Goal: Communication & Community: Answer question/provide support

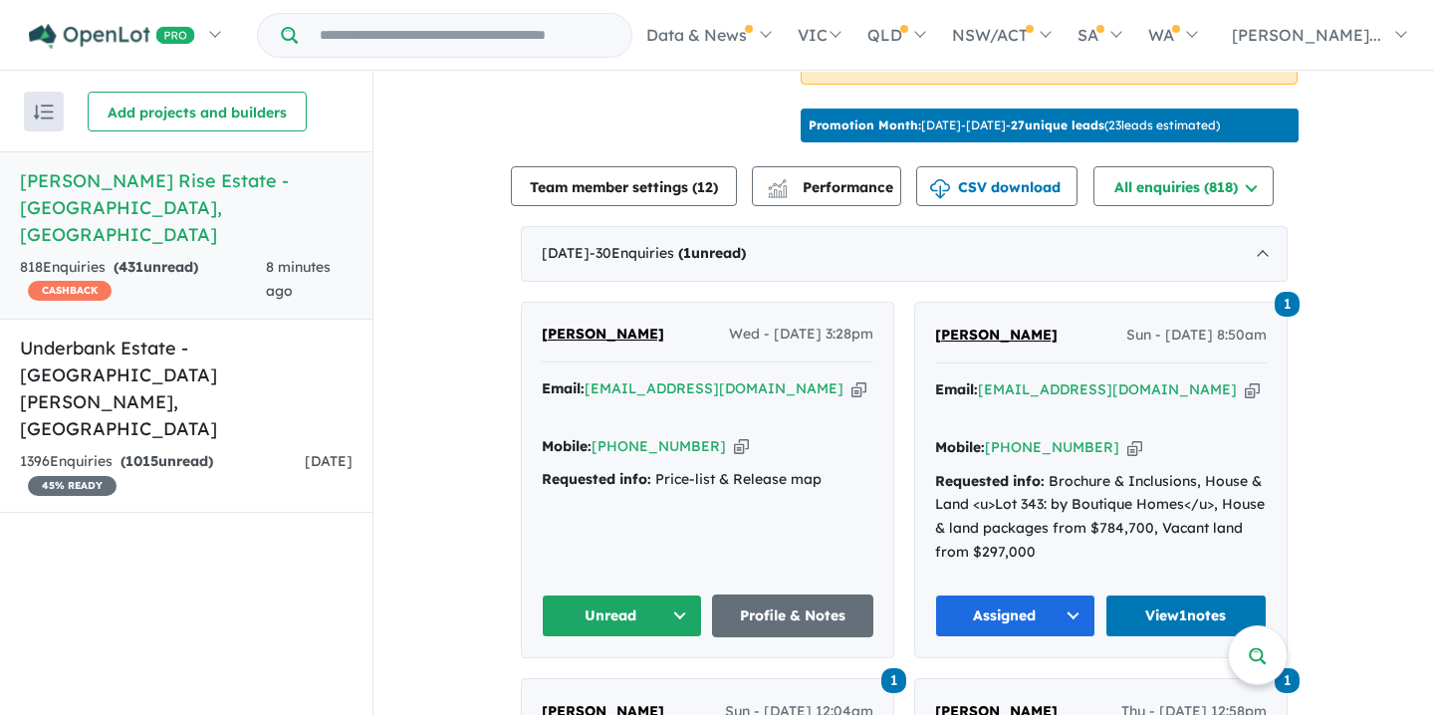
scroll to position [640, 0]
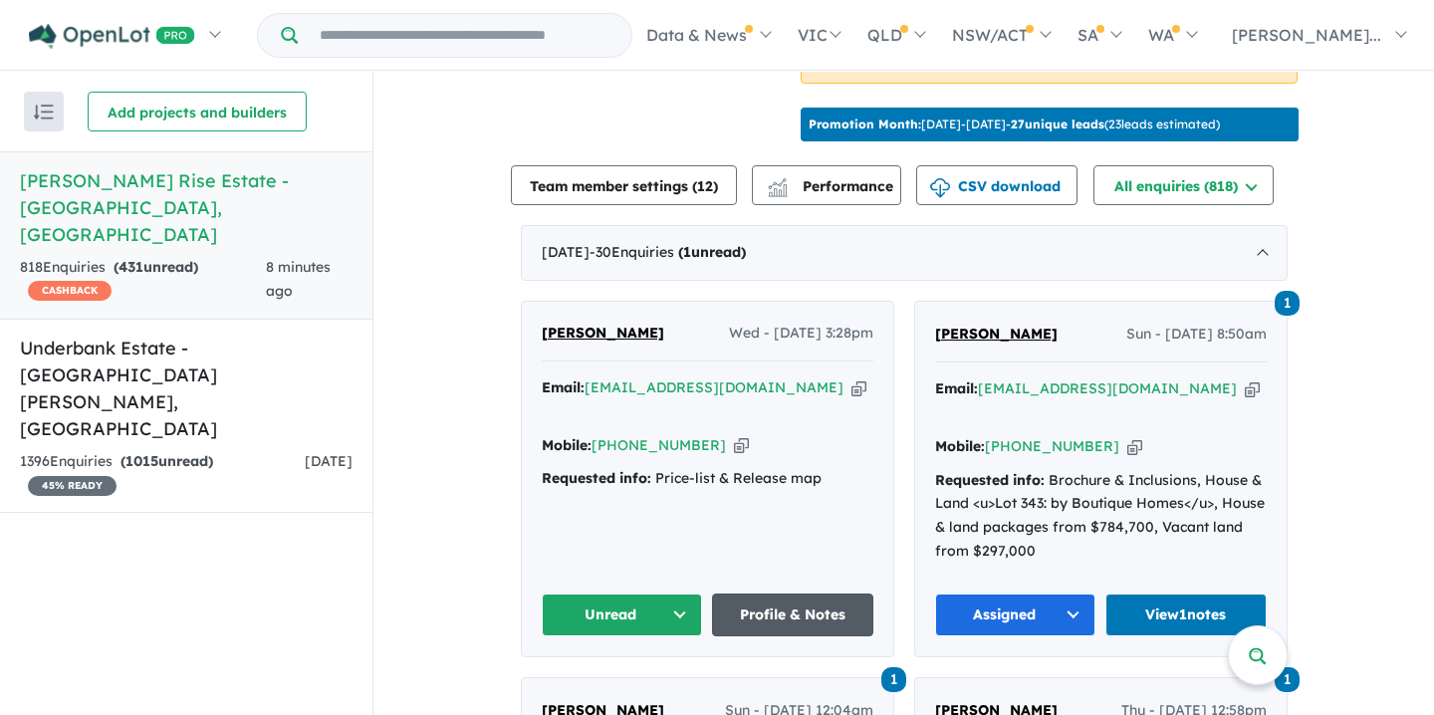
click at [787, 593] on link "Profile & Notes" at bounding box center [792, 614] width 161 height 43
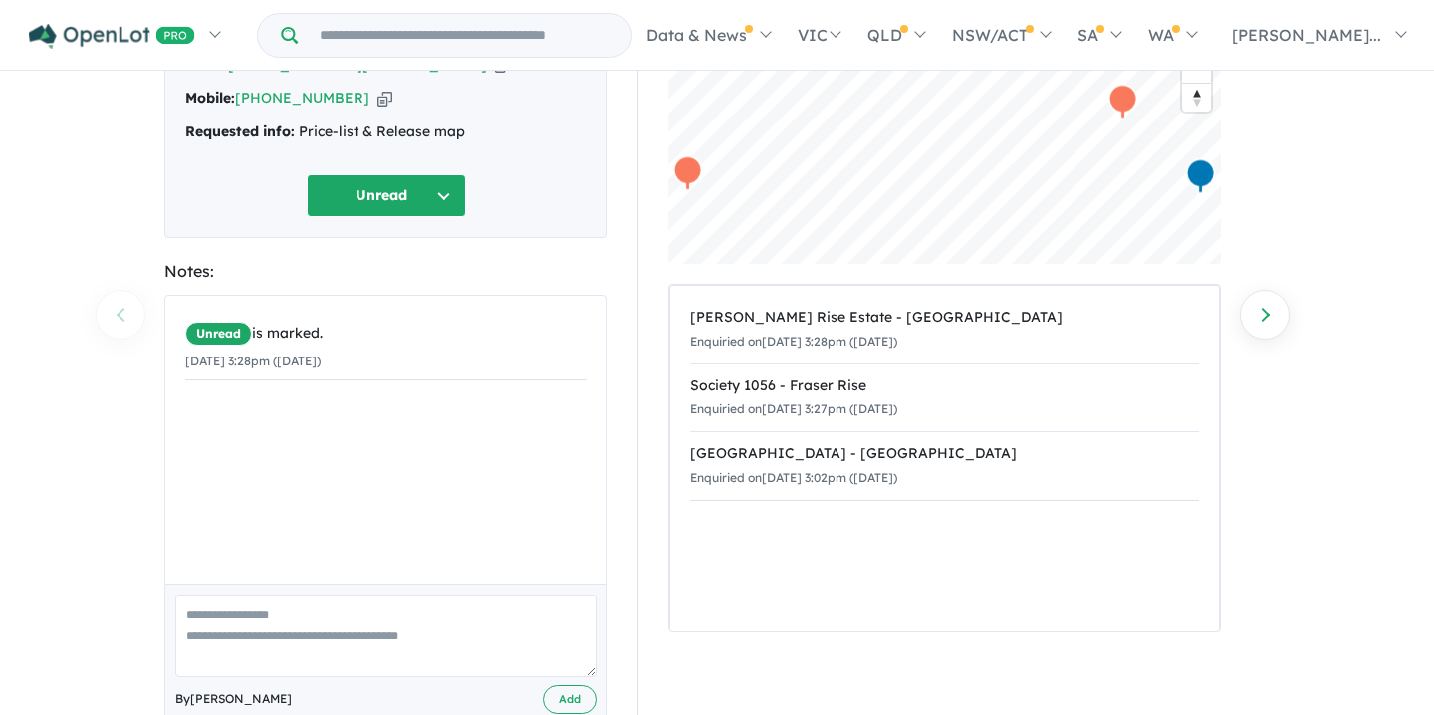
scroll to position [210, 0]
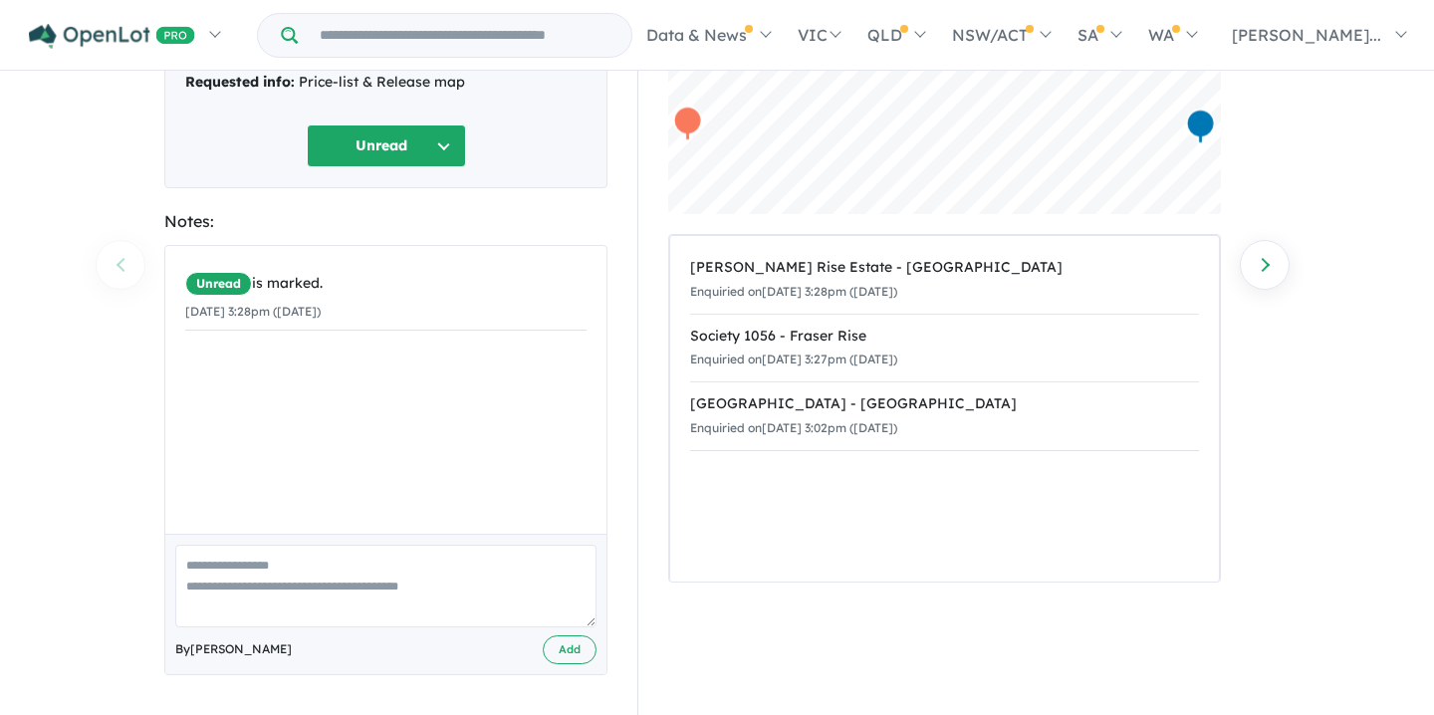
click at [197, 559] on textarea at bounding box center [385, 586] width 421 height 83
type textarea "**********"
click at [571, 649] on button "Add" at bounding box center [570, 649] width 54 height 29
click at [444, 143] on button "Unread" at bounding box center [386, 145] width 159 height 43
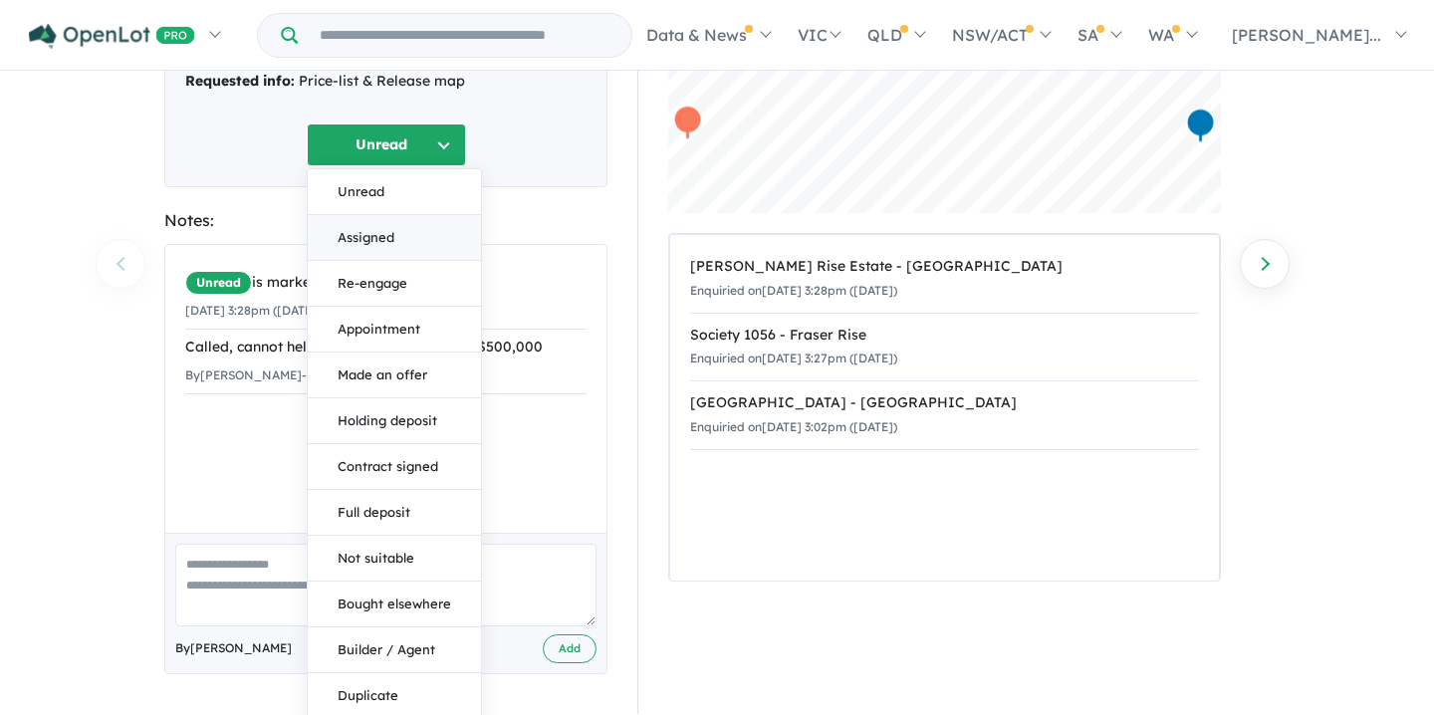
click at [359, 237] on button "Assigned" at bounding box center [394, 238] width 173 height 46
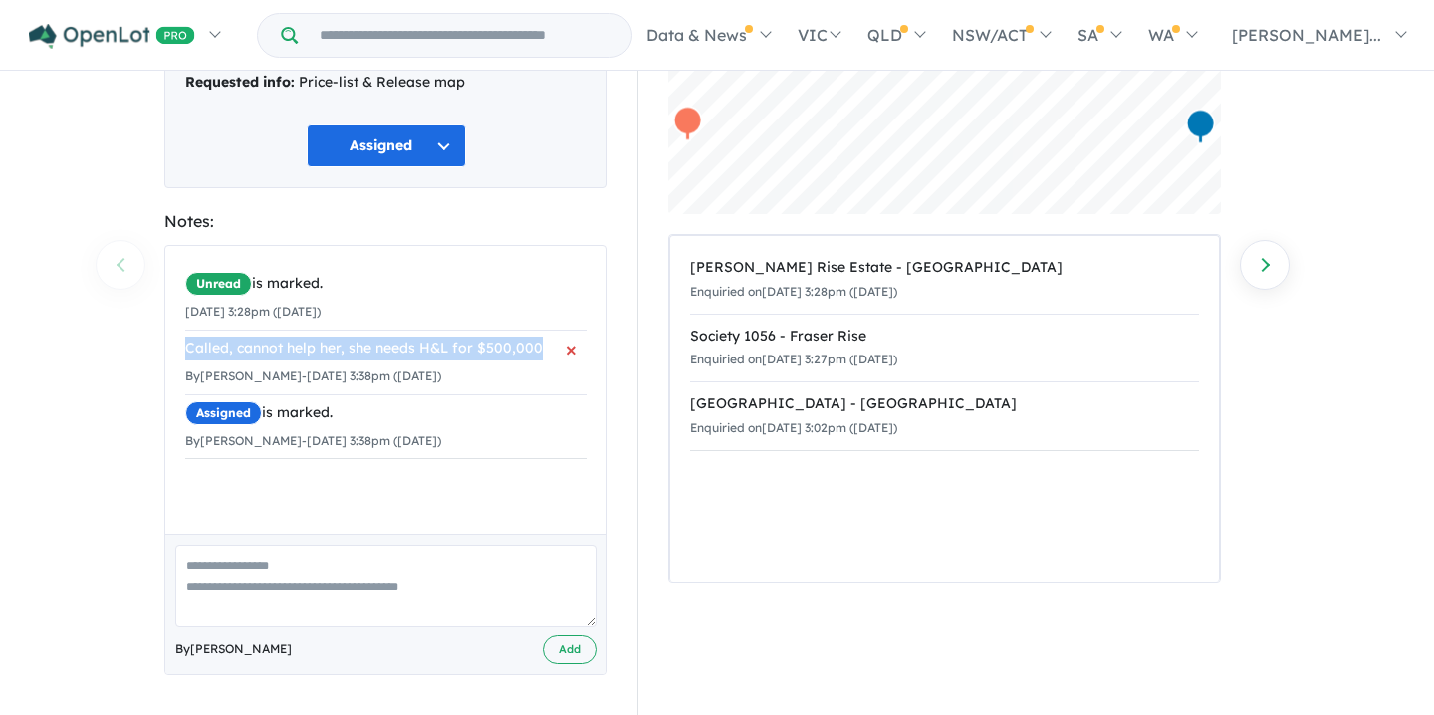
drag, startPoint x: 187, startPoint y: 348, endPoint x: 501, endPoint y: 346, distance: 313.7
click at [561, 347] on div "Called, cannot help her, she needs H&L for $500,000" at bounding box center [385, 349] width 401 height 24
click at [448, 344] on div "Called, cannot help her, she needs H&L for $500,000" at bounding box center [385, 349] width 401 height 24
drag, startPoint x: 182, startPoint y: 345, endPoint x: 527, endPoint y: 352, distance: 344.6
click at [546, 352] on div "Unread is marked. 24/09/2025 3:28pm (Wednesday) Called, cannot help her, she ne…" at bounding box center [385, 362] width 441 height 233
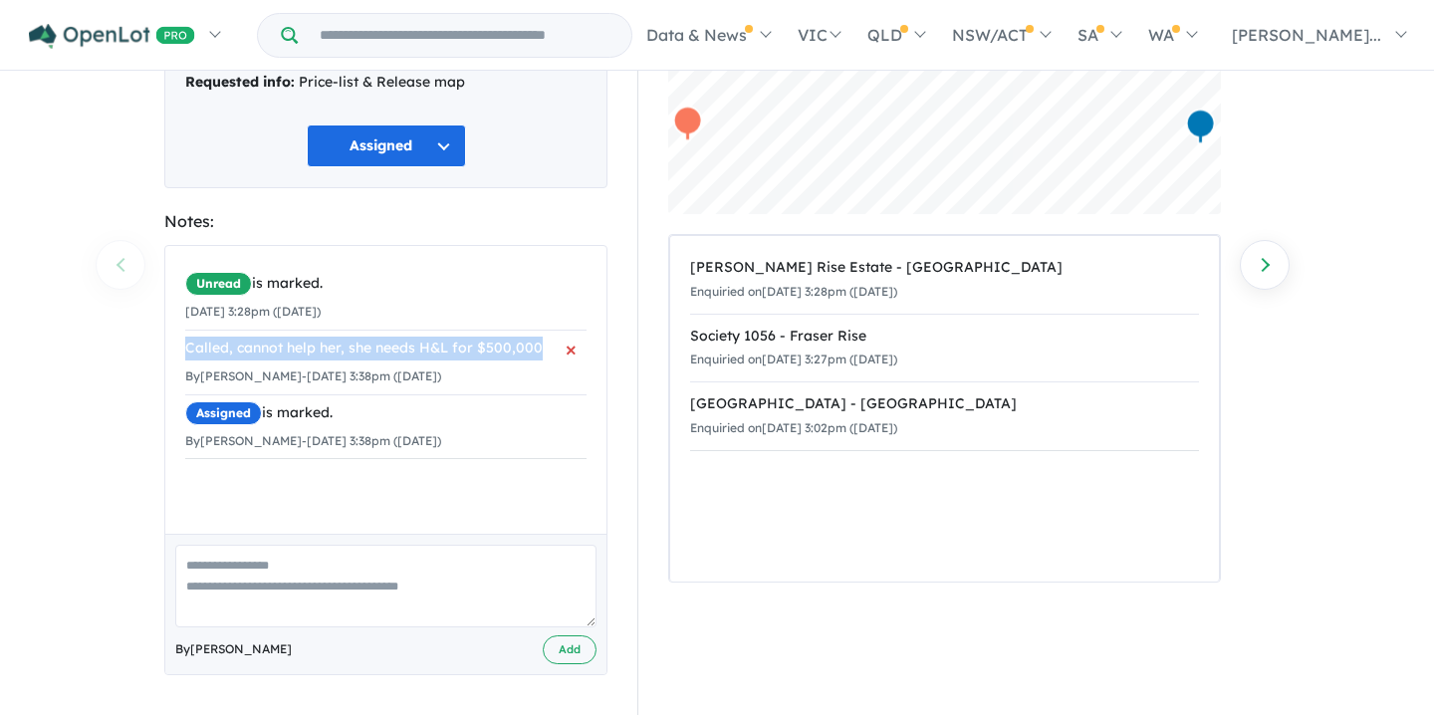
copy div "Called, cannot help her, she needs H&L for $500,000"
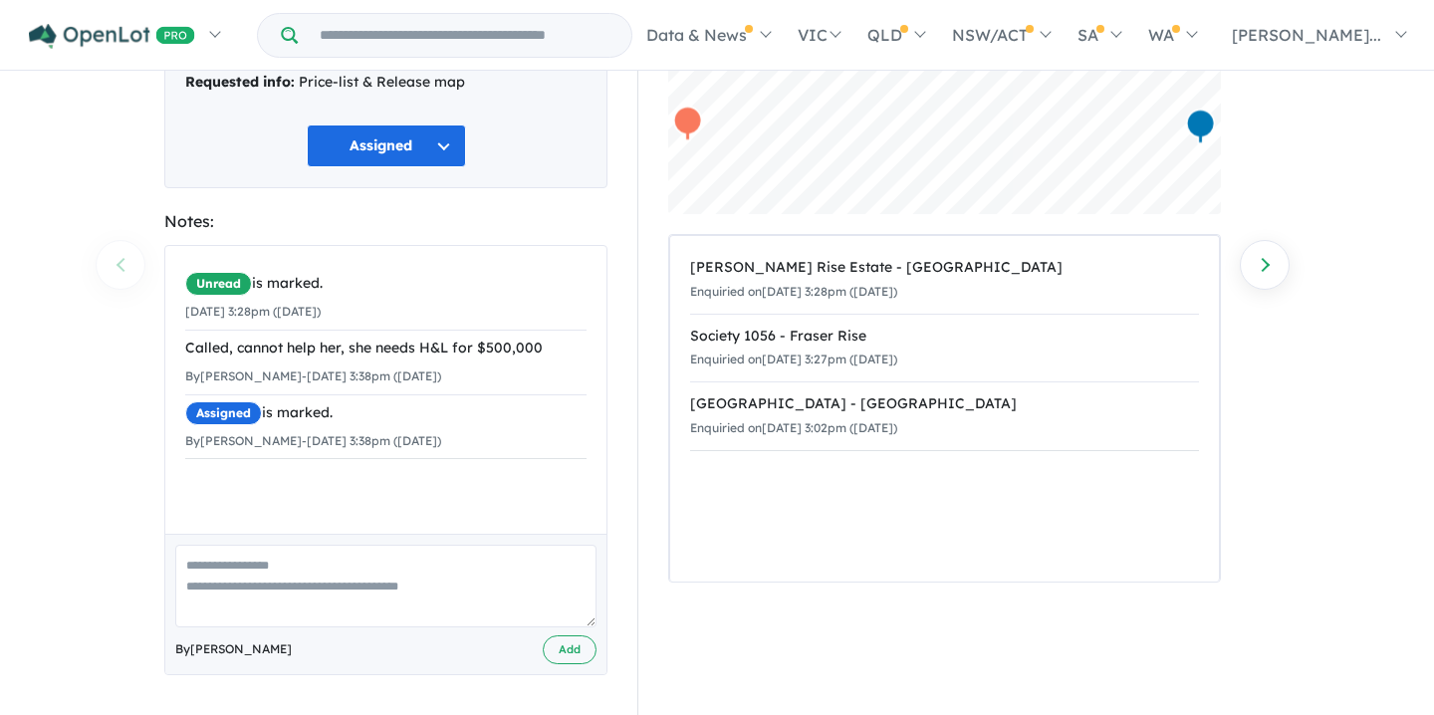
click at [458, 256] on div "Unread is marked. 24/09/2025 3:28pm (Wednesday) Called, cannot help her, she ne…" at bounding box center [385, 362] width 441 height 233
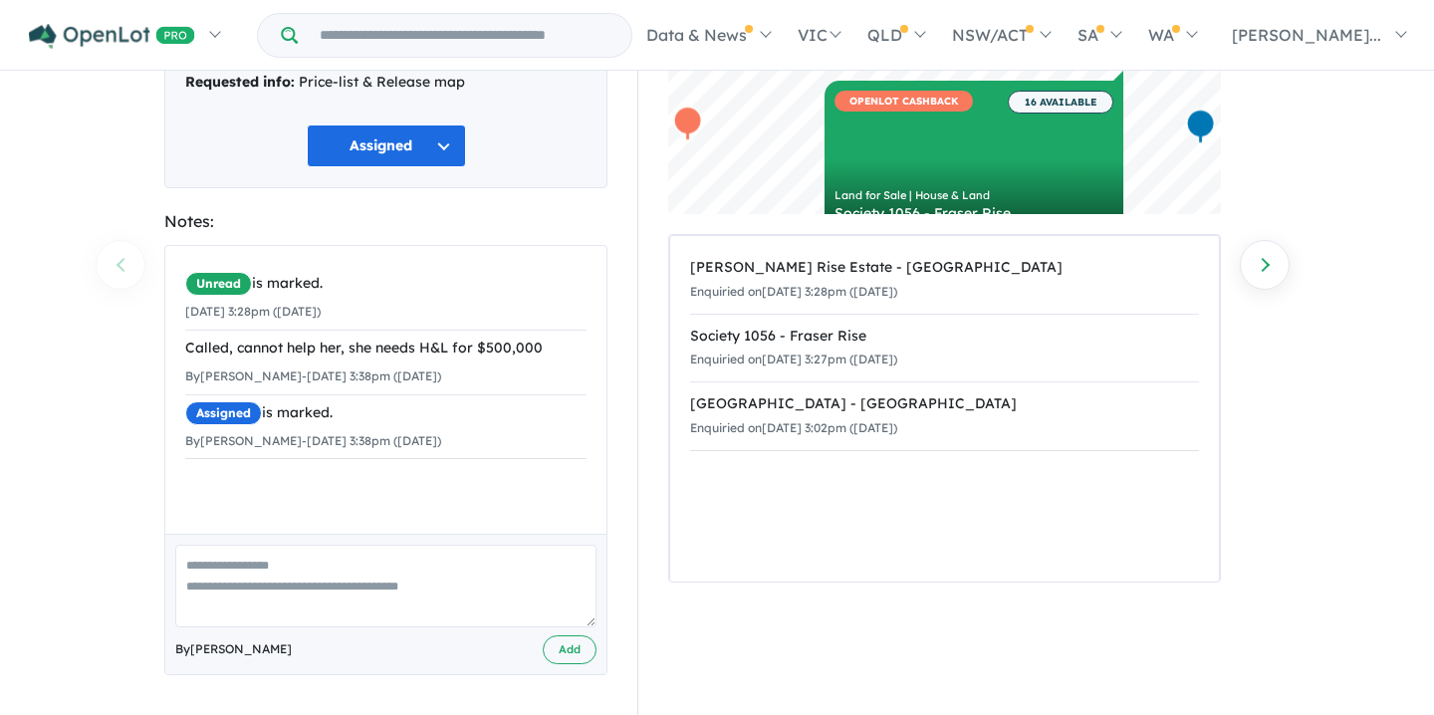
scroll to position [0, 0]
